Goal: Navigation & Orientation: Find specific page/section

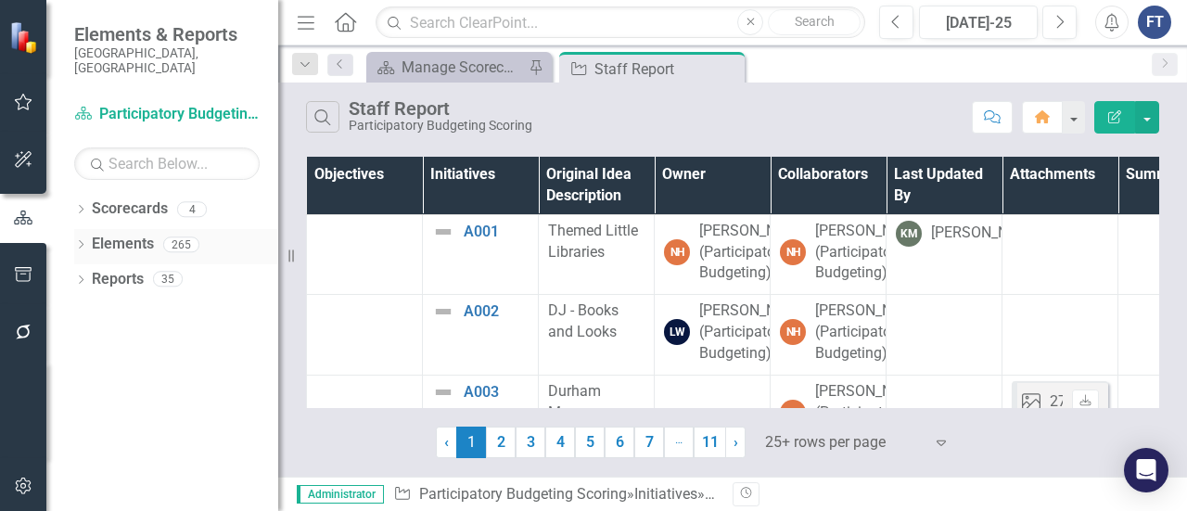
click at [81, 239] on div "Dropdown" at bounding box center [80, 247] width 13 height 16
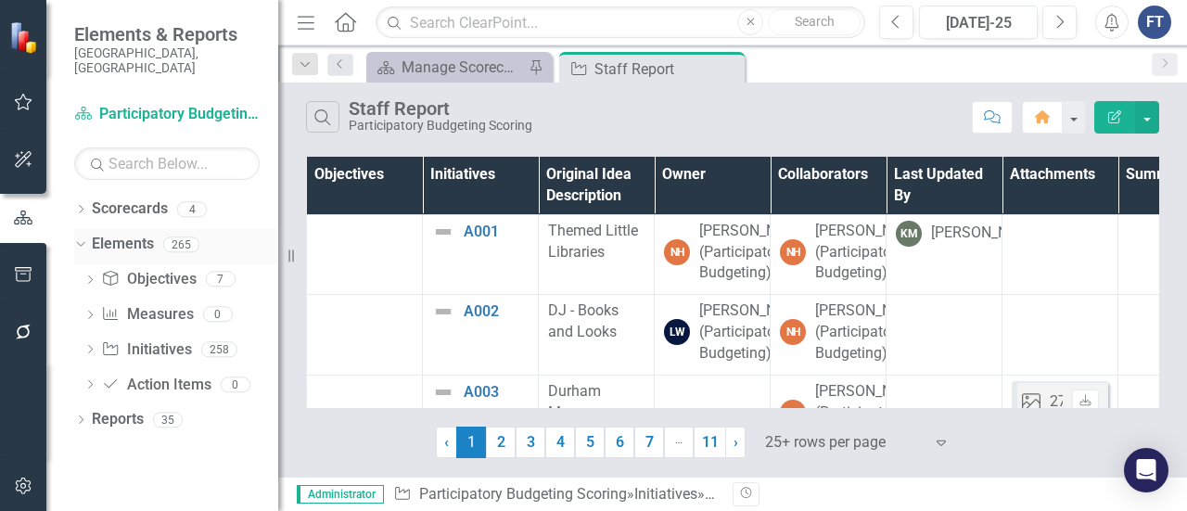
click at [76, 237] on icon "Dropdown" at bounding box center [78, 243] width 10 height 13
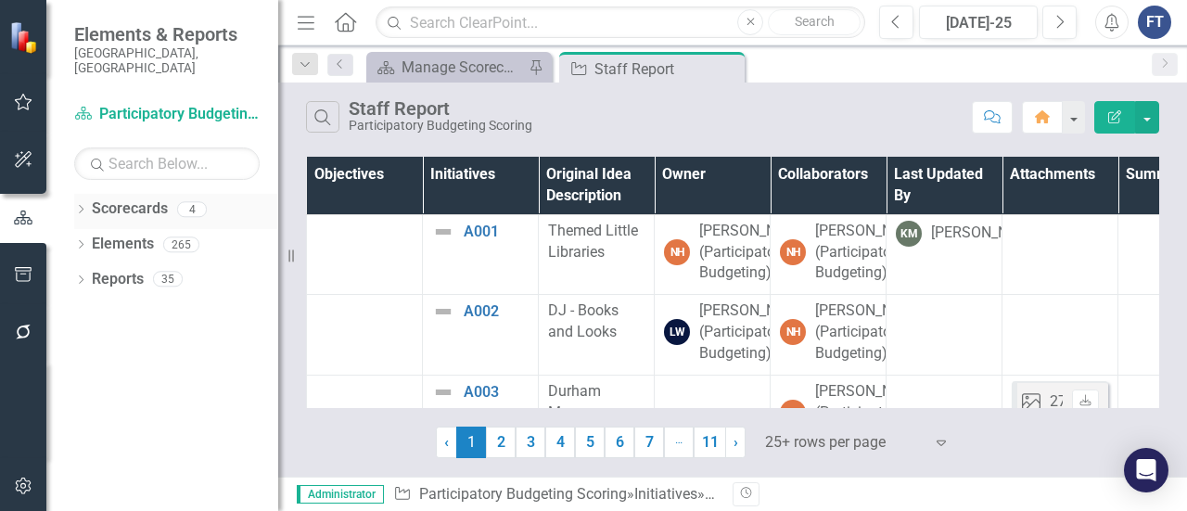
click at [83, 207] on div "Dropdown Scorecards 4" at bounding box center [176, 211] width 204 height 35
click at [85, 204] on div "Dropdown" at bounding box center [80, 212] width 13 height 16
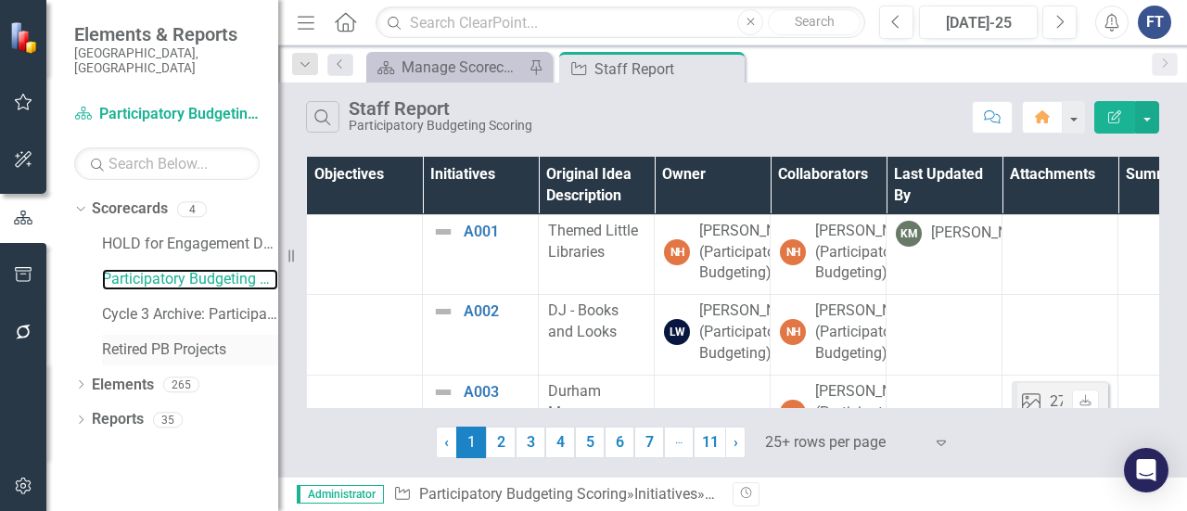
click at [134, 269] on link "Participatory Budgeting Scoring" at bounding box center [190, 279] width 176 height 21
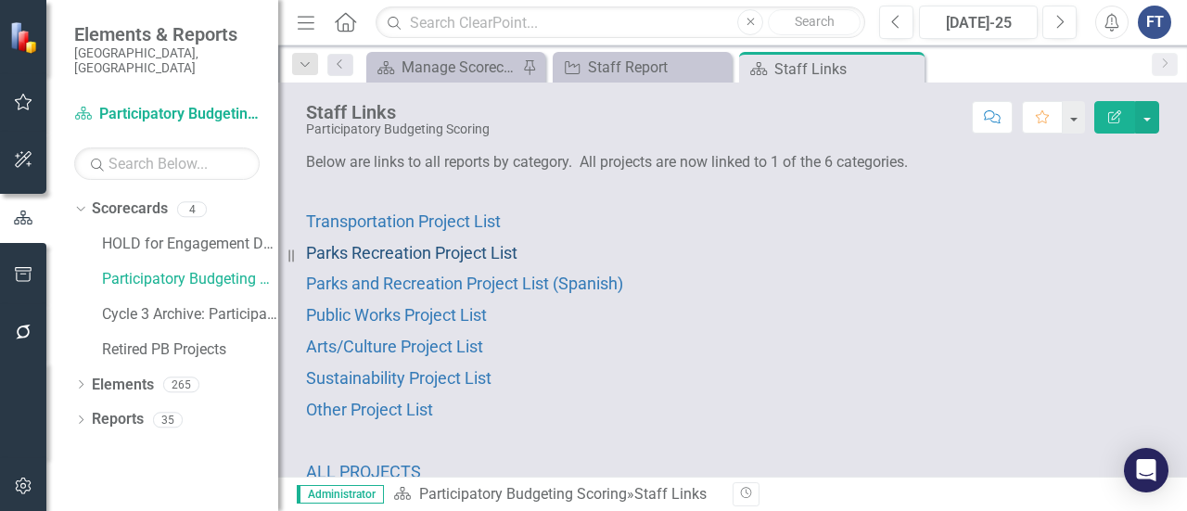
click at [402, 261] on span "Parks Recreation Project List" at bounding box center [411, 252] width 211 height 19
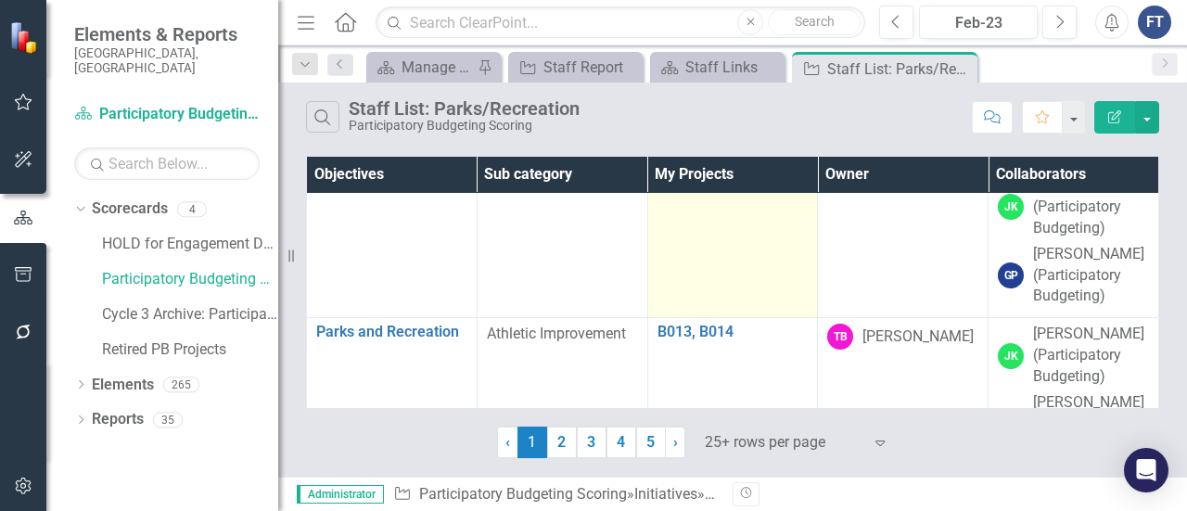
scroll to position [1020, 0]
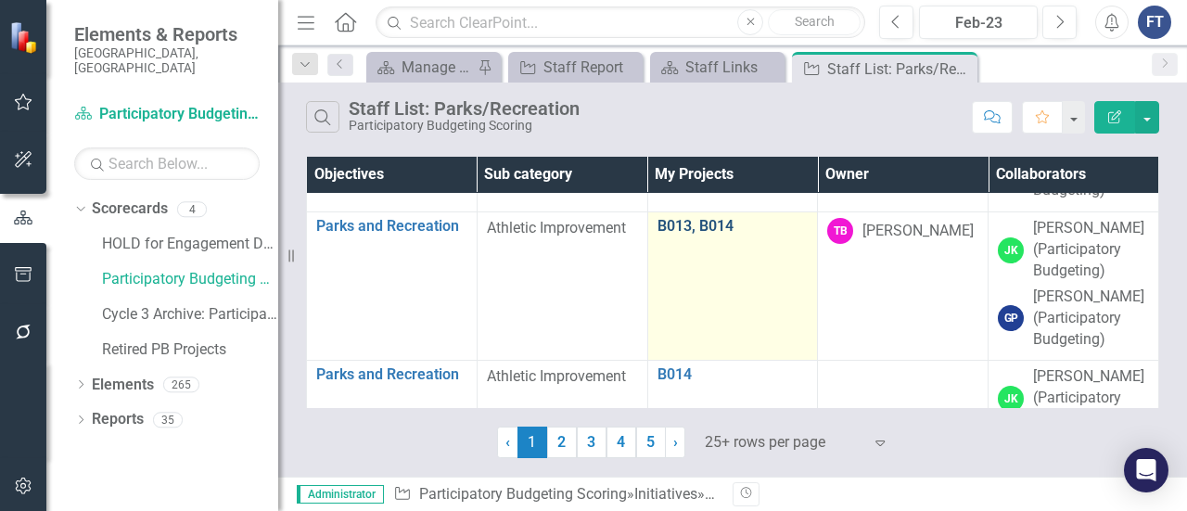
click at [685, 227] on link "B013, B014" at bounding box center [732, 226] width 151 height 17
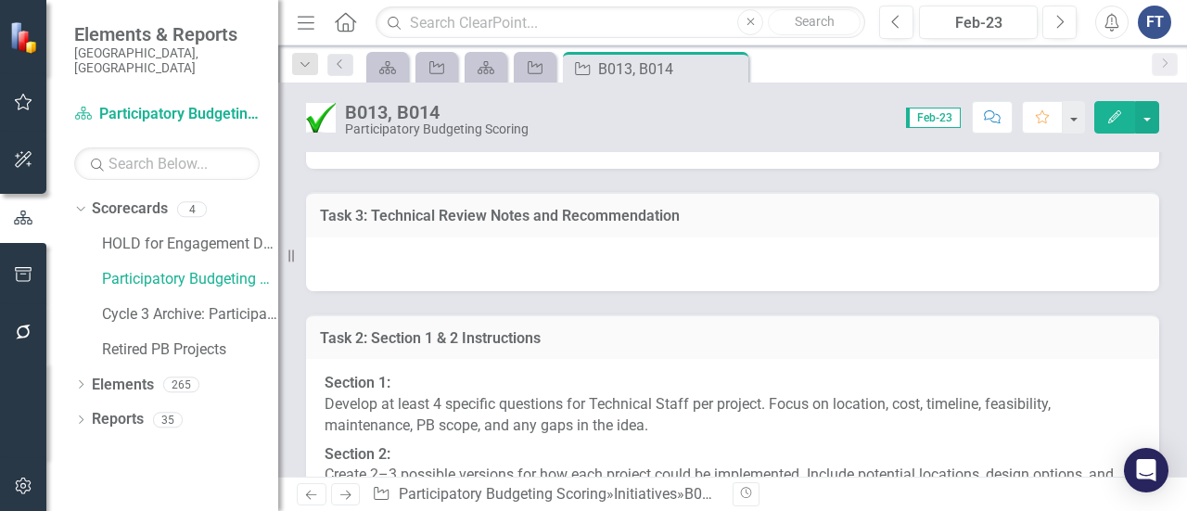
scroll to position [6213, 0]
